Goal: Book appointment/travel/reservation

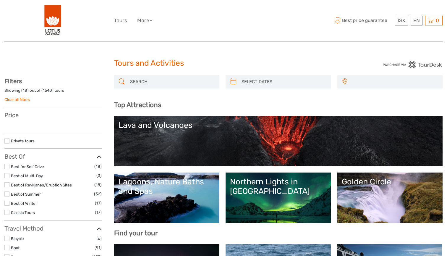
select select
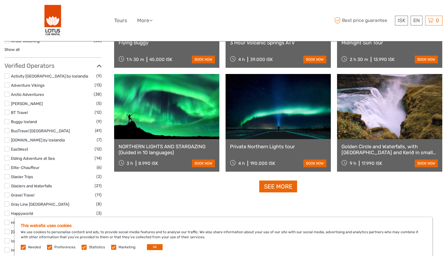
scroll to position [690, 0]
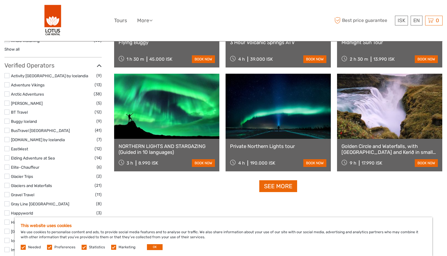
click at [188, 125] on link at bounding box center [166, 106] width 105 height 65
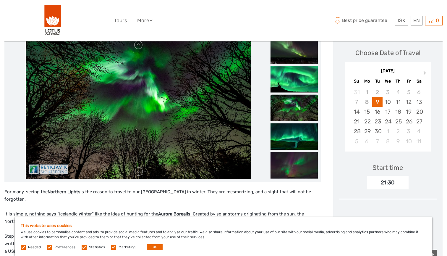
scroll to position [85, 0]
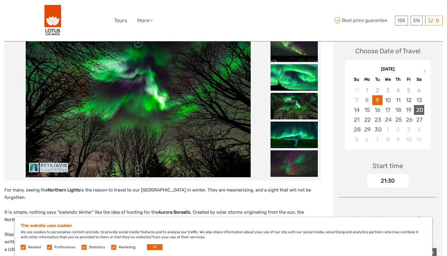
click at [418, 109] on div "20" at bounding box center [419, 110] width 10 height 10
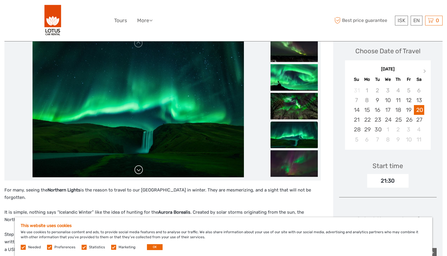
click at [139, 168] on link at bounding box center [138, 169] width 9 height 9
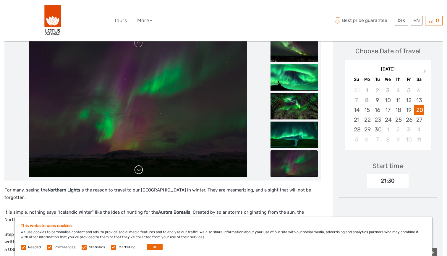
click at [139, 168] on link at bounding box center [138, 169] width 9 height 9
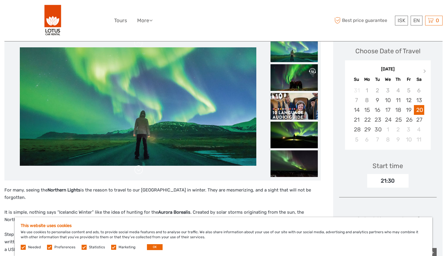
click at [139, 168] on link at bounding box center [138, 169] width 9 height 9
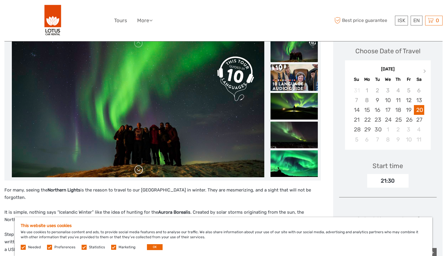
click at [139, 168] on link at bounding box center [138, 169] width 9 height 9
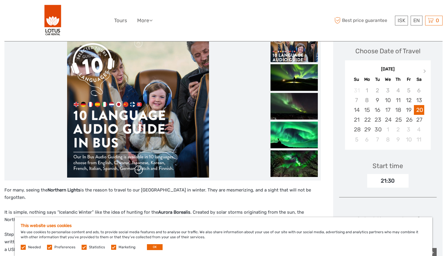
click at [139, 168] on link at bounding box center [138, 169] width 9 height 9
